Goal: Task Accomplishment & Management: Manage account settings

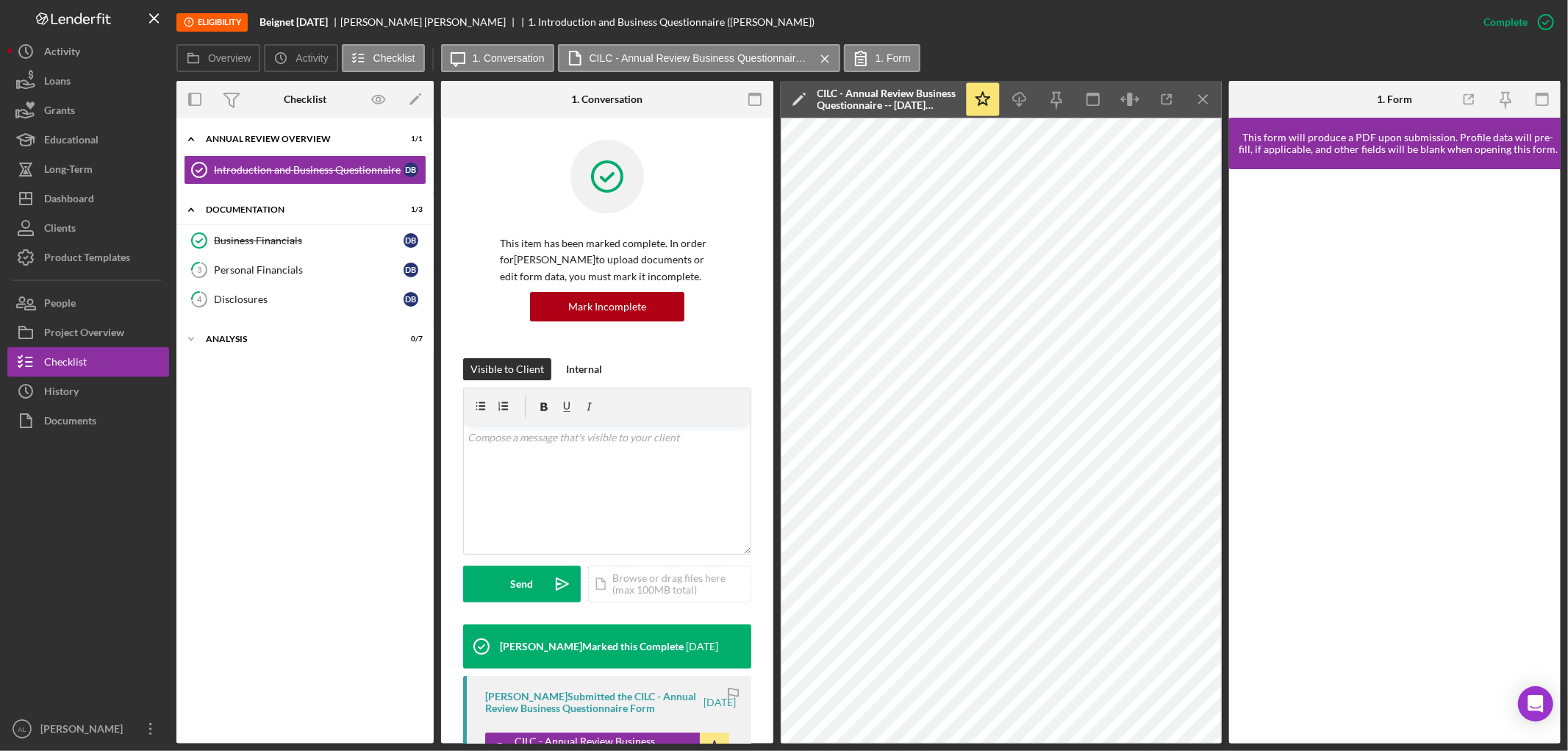
scroll to position [351, 0]
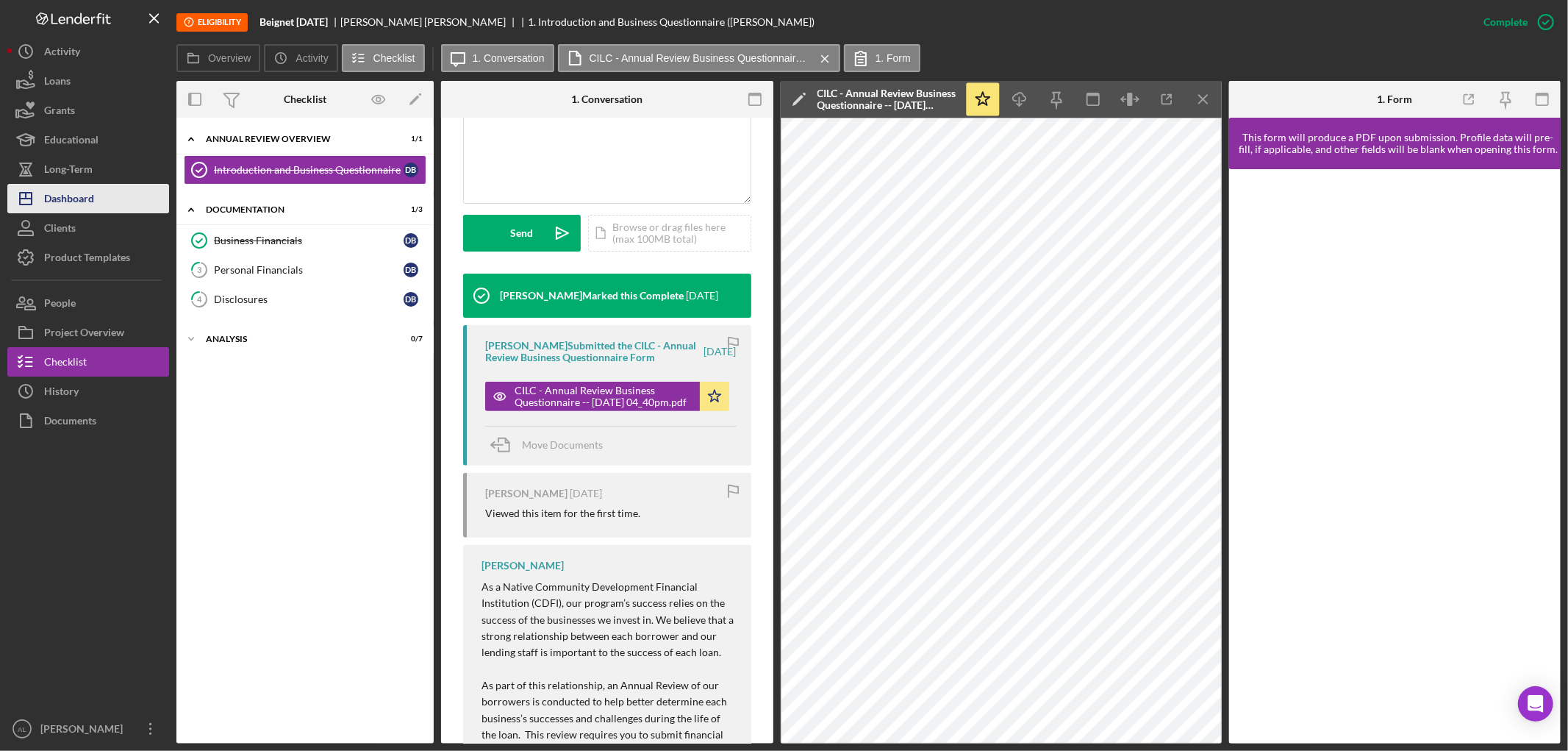
click at [63, 203] on div "Dashboard" at bounding box center [69, 200] width 50 height 33
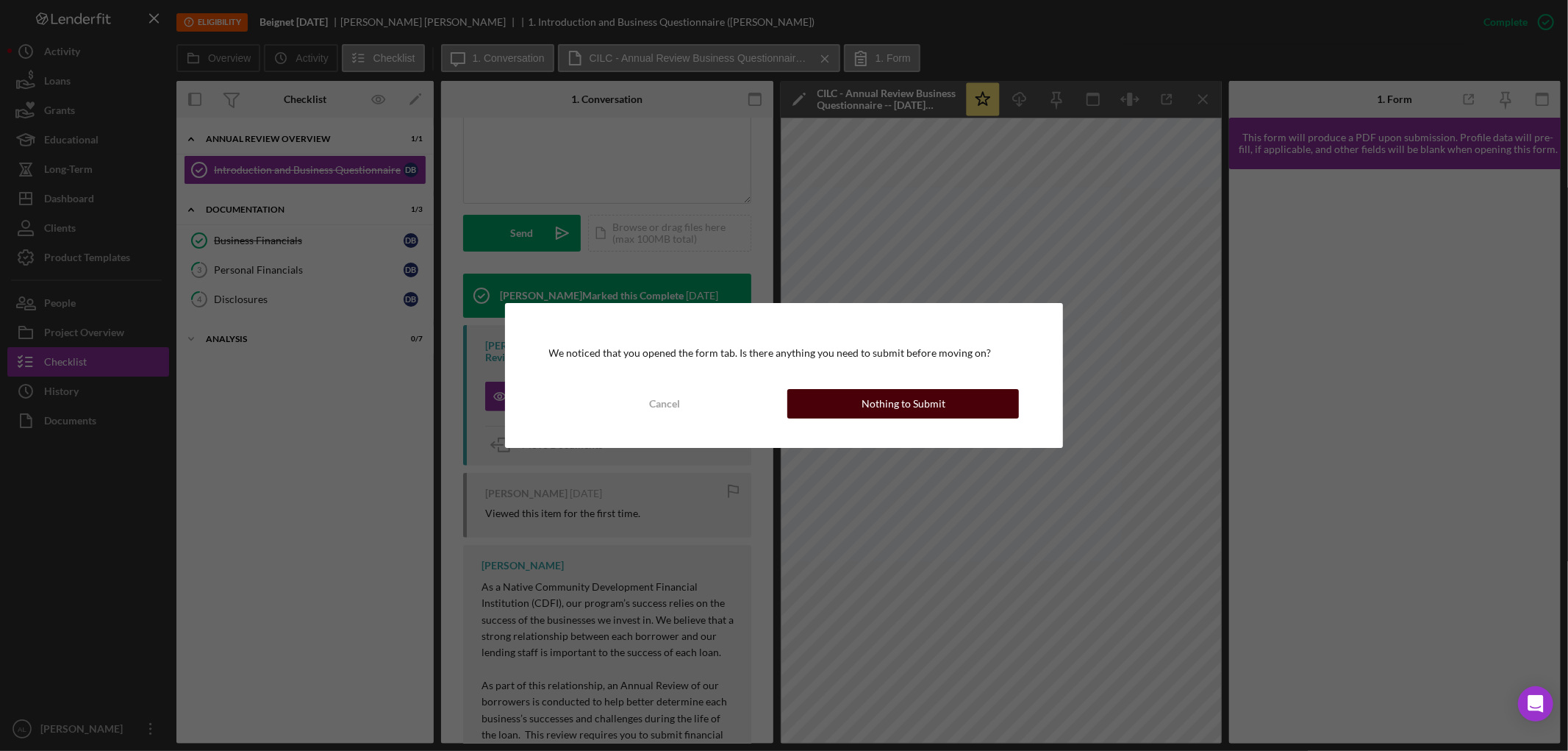
click at [915, 397] on div "Nothing to Submit" at bounding box center [903, 404] width 83 height 30
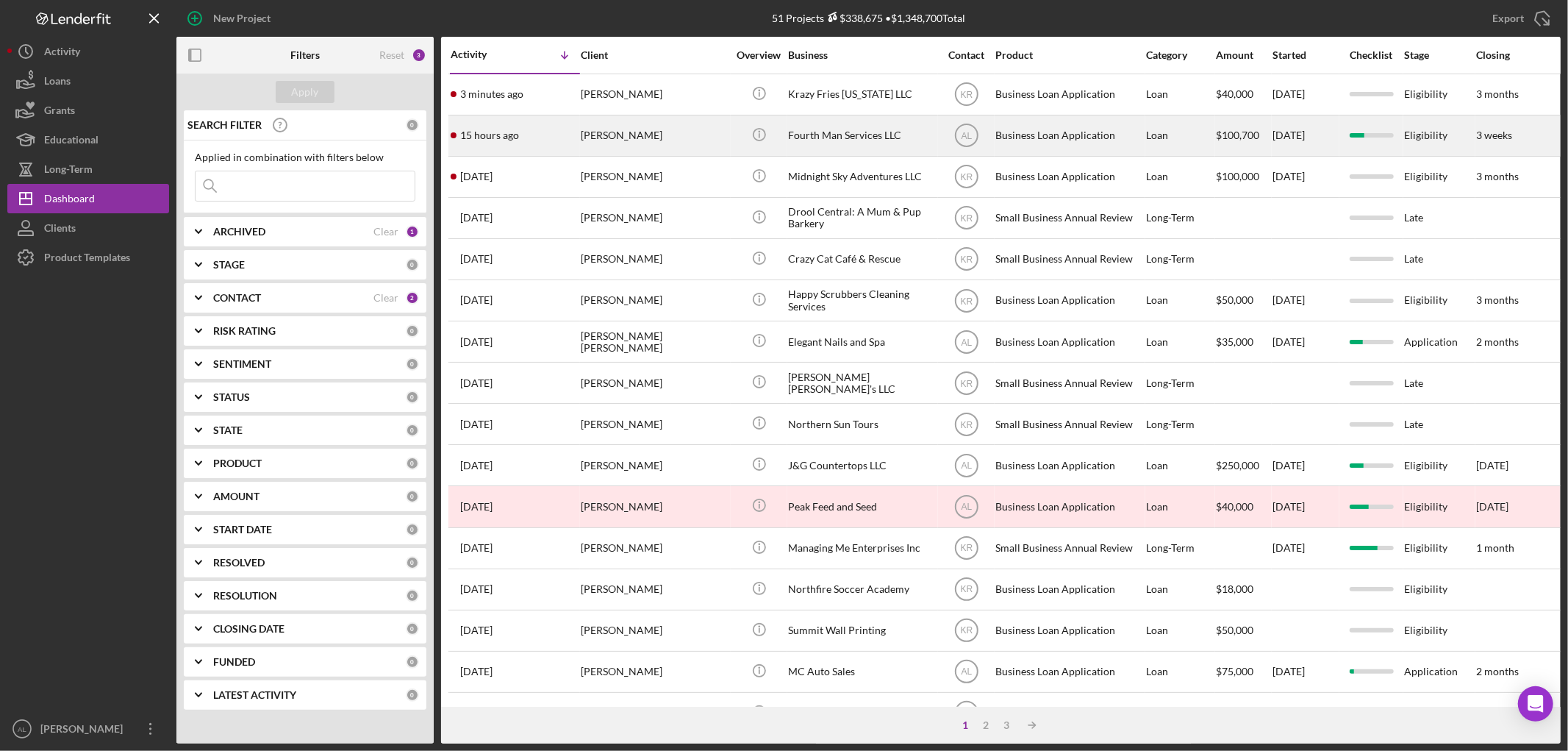
click at [549, 141] on div "15 hours ago [PERSON_NAME]" at bounding box center [514, 135] width 129 height 39
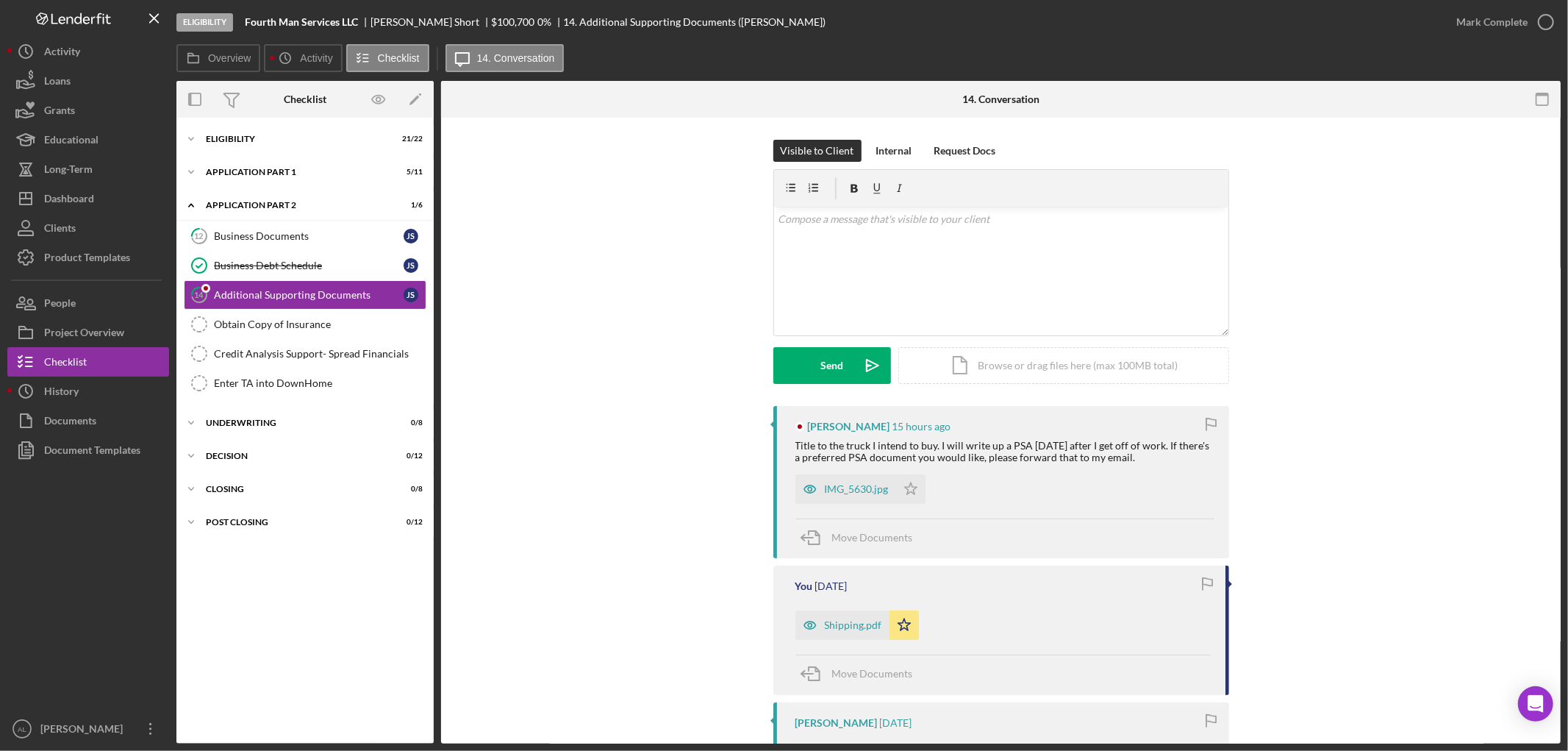
click at [594, 387] on div "Visible to Client Internal Request Docs v Color teal Color pink Remove color Ad…" at bounding box center [1000, 272] width 1075 height 267
click at [850, 492] on div "IMG_5630.jpg" at bounding box center [856, 489] width 64 height 12
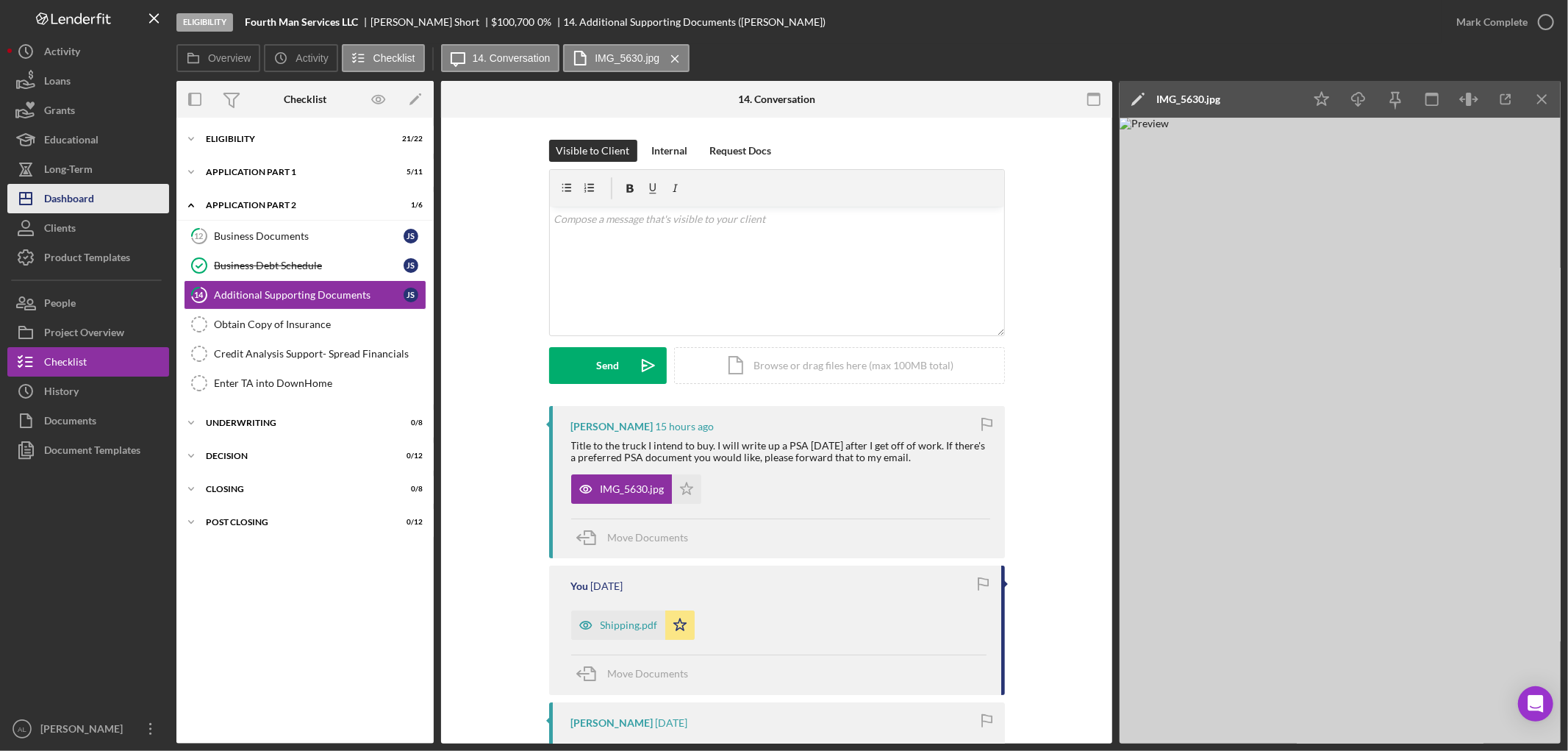
click at [123, 185] on button "Icon/Dashboard Dashboard" at bounding box center [89, 198] width 162 height 30
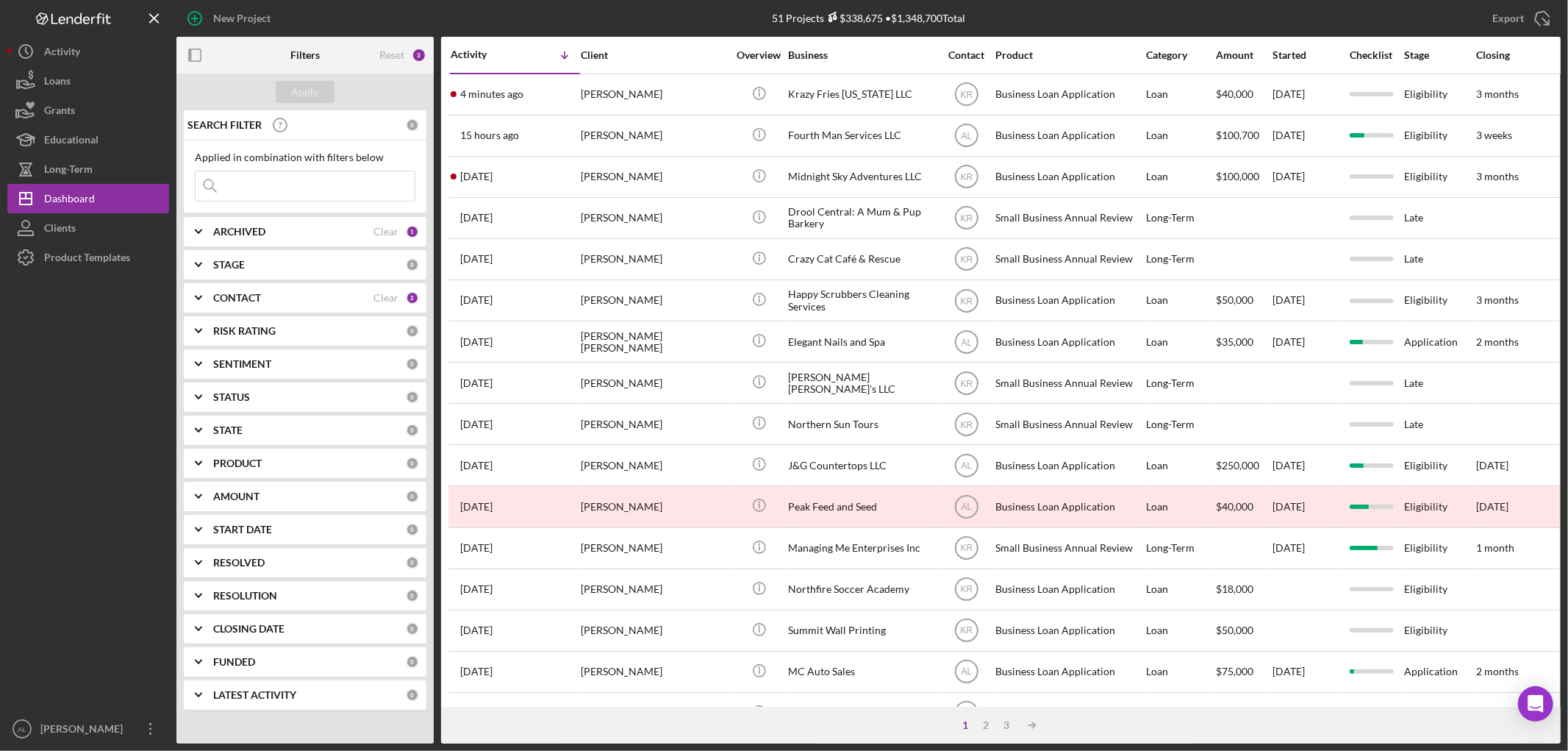
click at [329, 226] on div "ARCHIVED" at bounding box center [293, 232] width 160 height 12
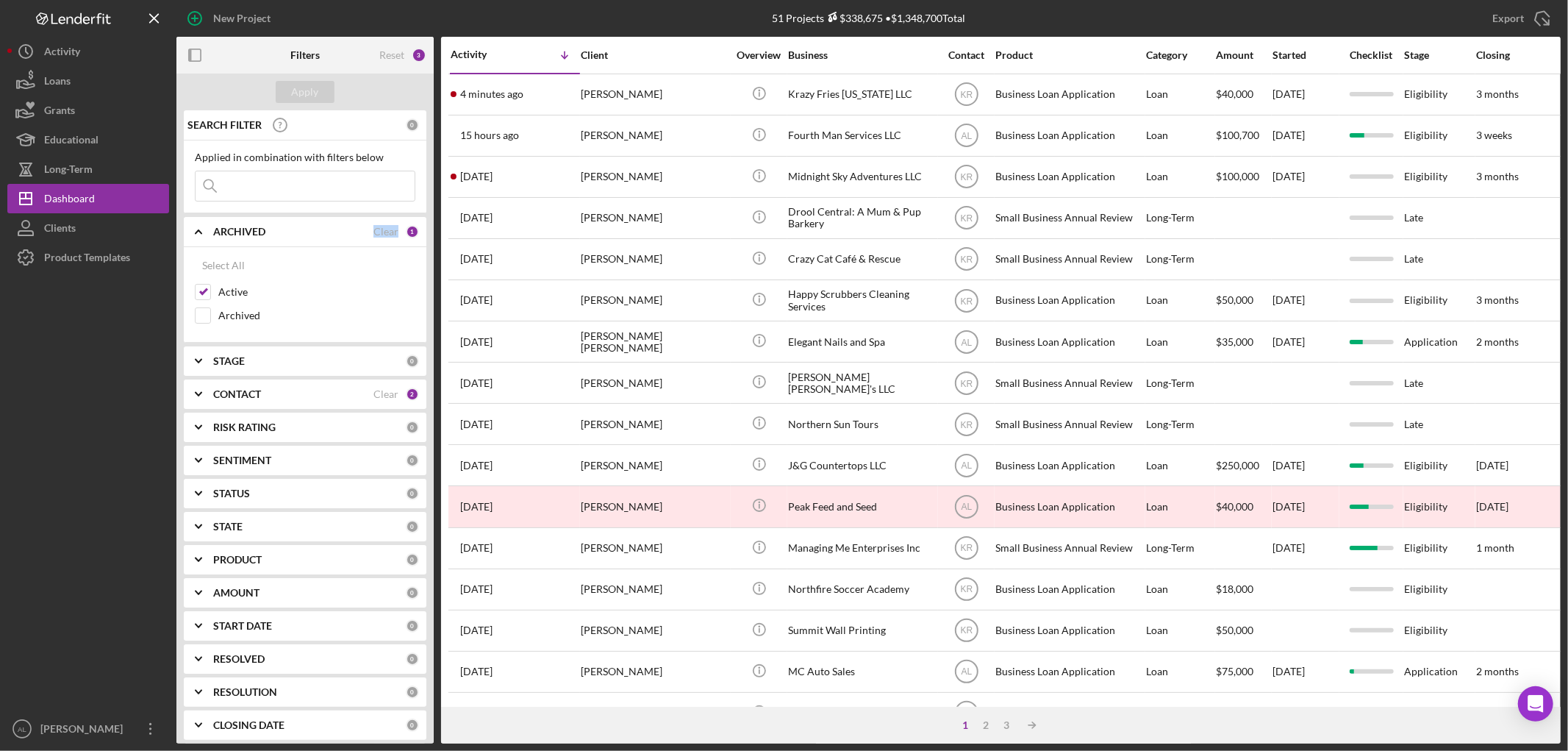
click at [329, 226] on div "ARCHIVED" at bounding box center [293, 232] width 160 height 12
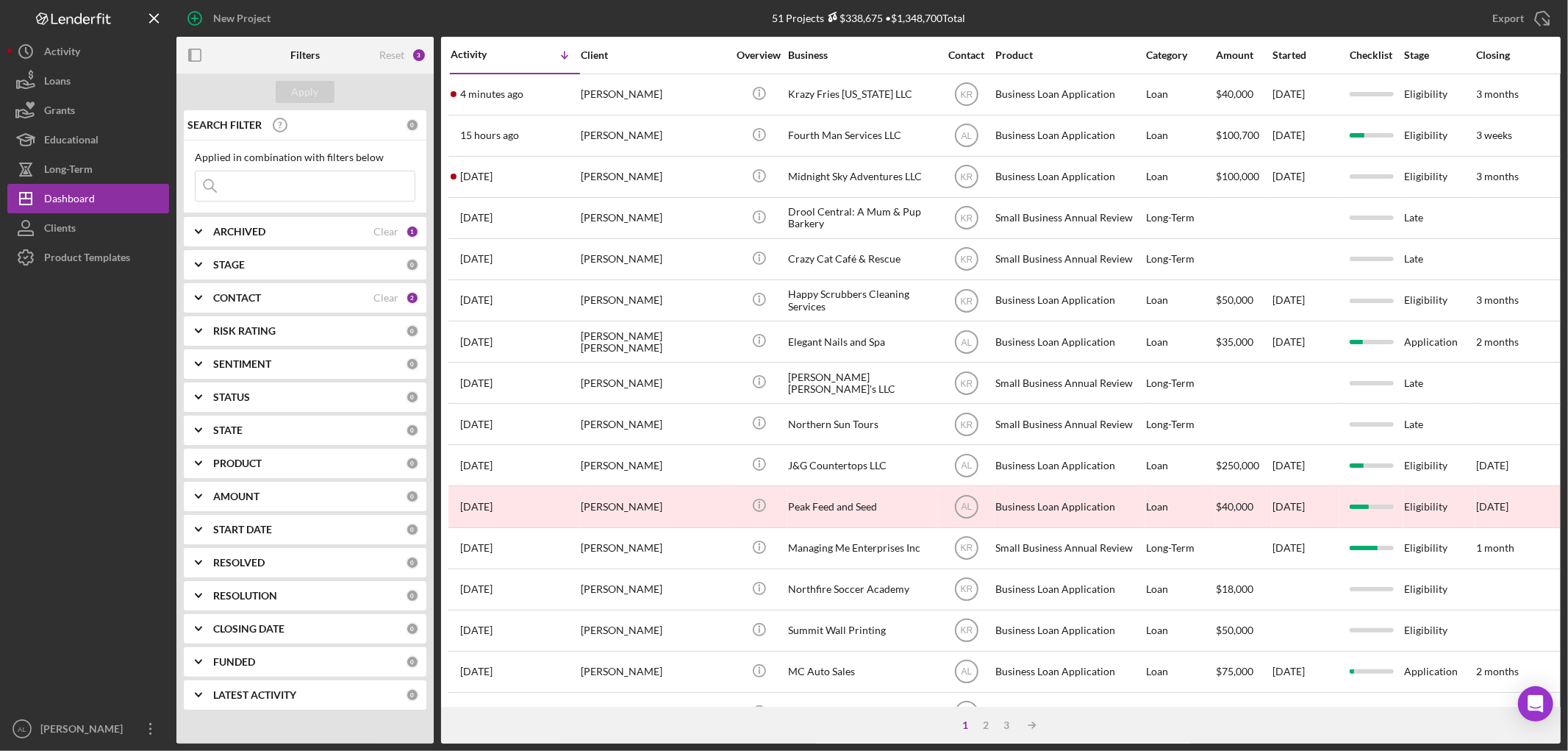
click at [307, 302] on div "CONTACT" at bounding box center [293, 298] width 160 height 12
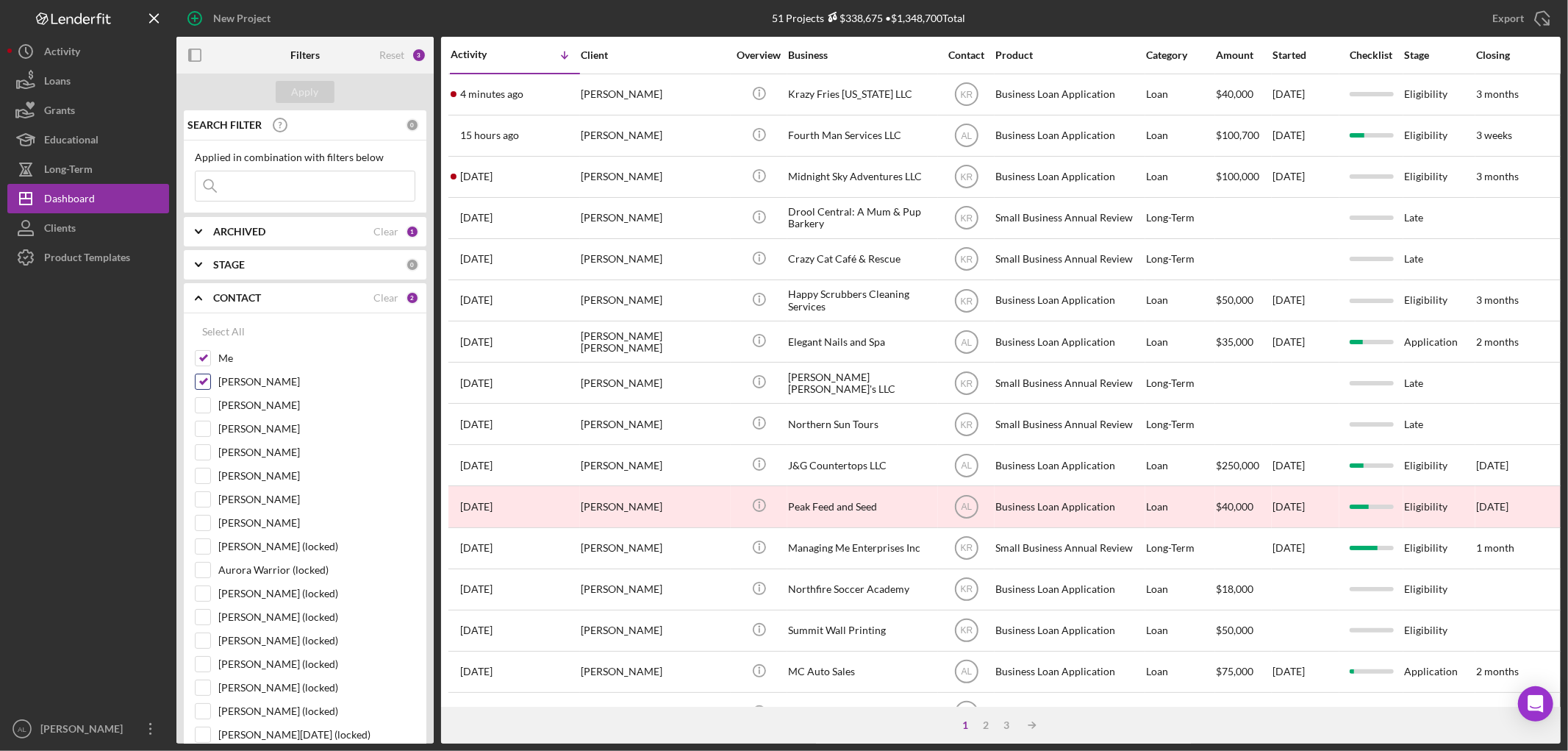
click at [240, 375] on label "[PERSON_NAME]" at bounding box center [316, 381] width 197 height 14
click at [210, 375] on input "[PERSON_NAME]" at bounding box center [203, 381] width 14 height 14
checkbox input "false"
click at [311, 95] on div "Apply" at bounding box center [306, 92] width 27 height 22
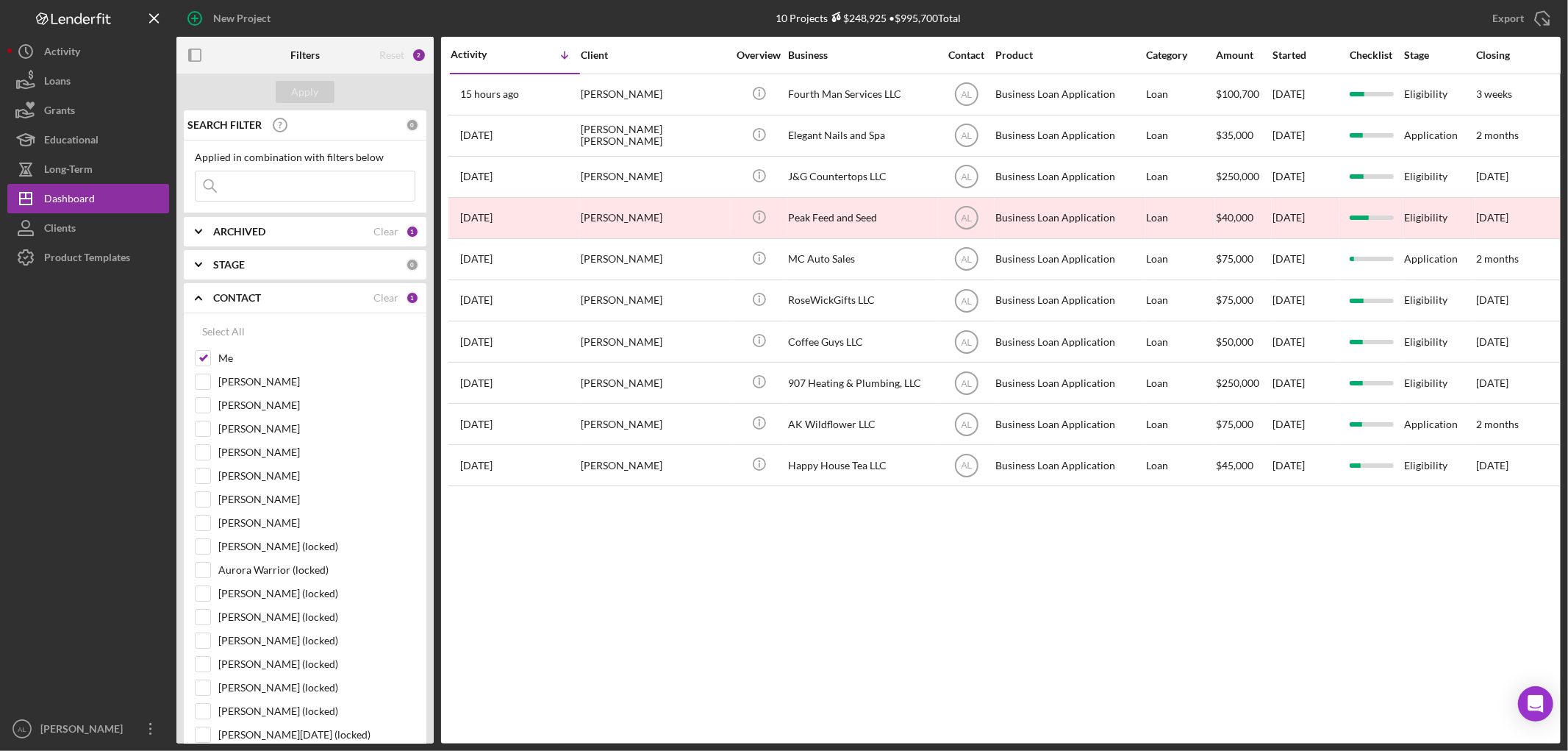
click at [884, 633] on div "Activity Icon/Table Sort Arrow Client Overview Business Contact Product Categor…" at bounding box center [1000, 390] width 1119 height 707
